Goal: Use online tool/utility

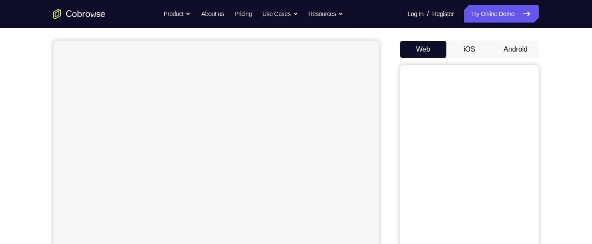
scroll to position [73, 0]
click at [521, 51] on button "Android" at bounding box center [516, 48] width 46 height 17
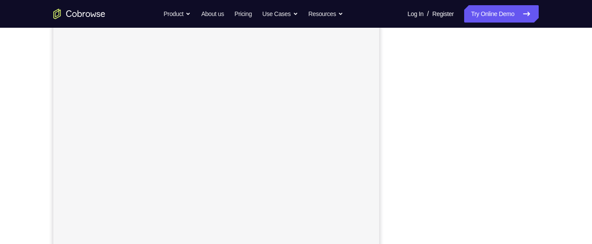
scroll to position [103, 0]
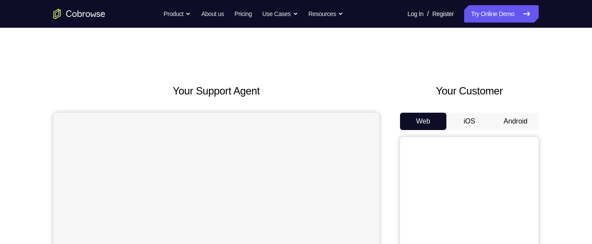
click at [529, 120] on button "Android" at bounding box center [516, 121] width 46 height 17
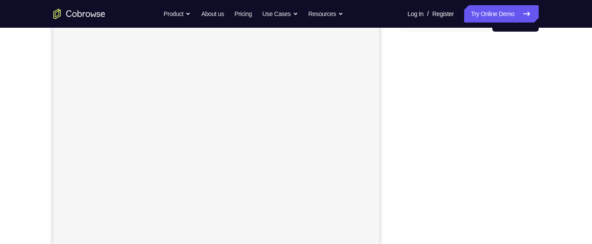
scroll to position [98, 0]
